Goal: Browse casually

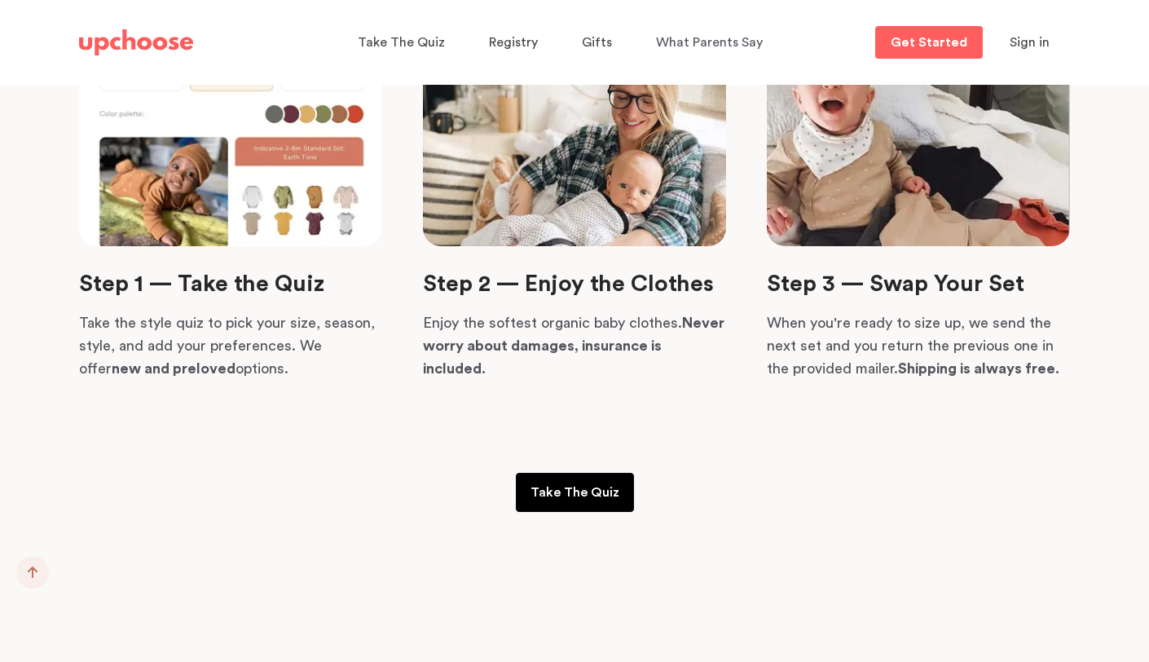
scroll to position [2617, 0]
